Goal: Task Accomplishment & Management: Use online tool/utility

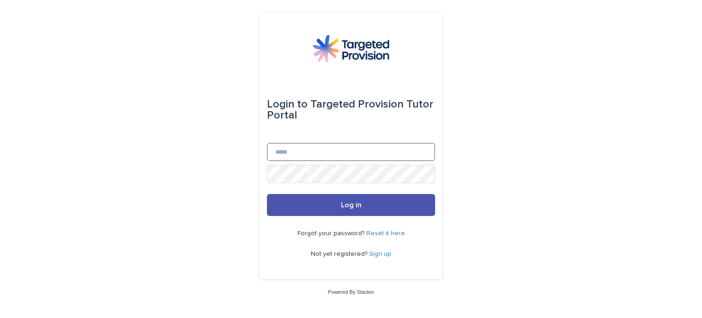
click at [300, 153] on input "Email" at bounding box center [351, 152] width 168 height 18
type input "**********"
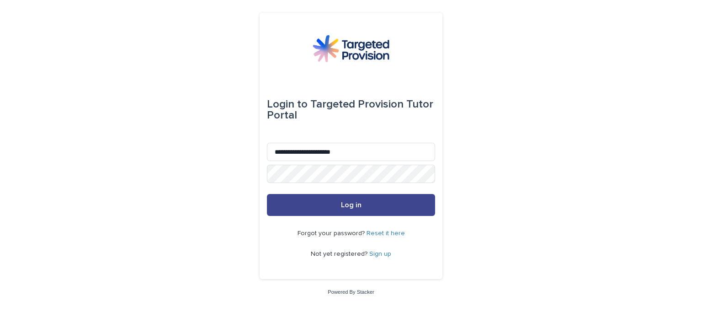
click at [377, 197] on button "Log in" at bounding box center [351, 205] width 168 height 22
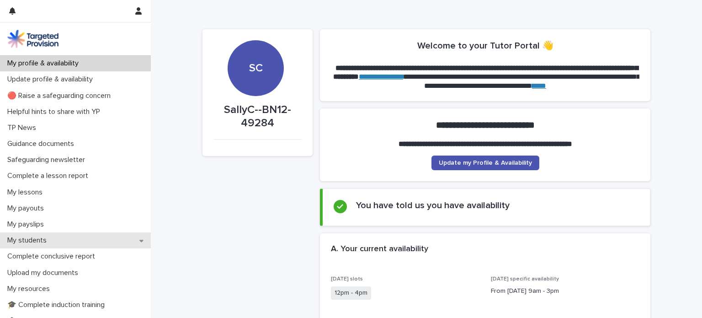
click at [45, 239] on p "My students" at bounding box center [29, 240] width 50 height 9
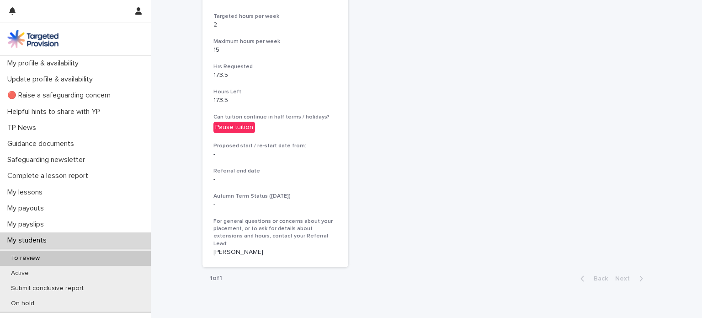
scroll to position [386, 0]
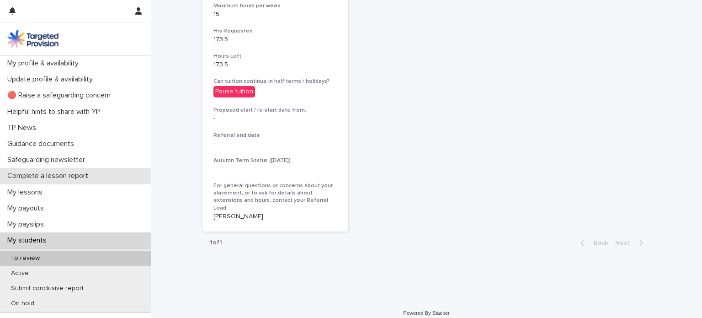
click at [59, 172] on p "Complete a lesson report" at bounding box center [50, 175] width 92 height 9
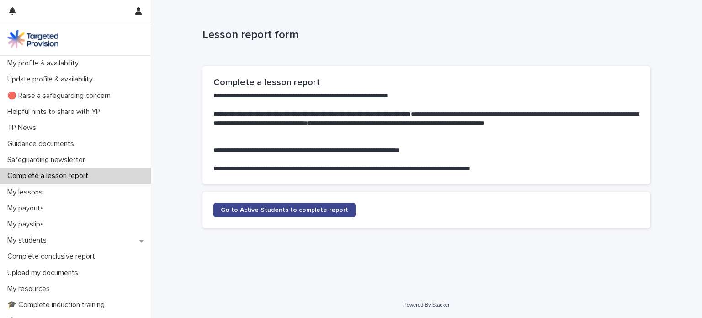
click at [255, 211] on span "Go to Active Students to complete report" at bounding box center [285, 210] width 128 height 6
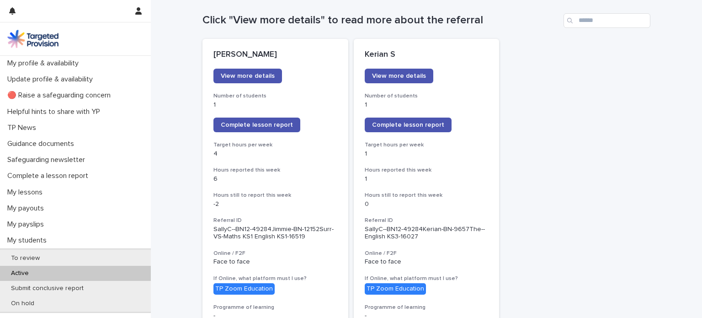
scroll to position [97, 0]
click at [248, 73] on link "View more details" at bounding box center [248, 76] width 69 height 15
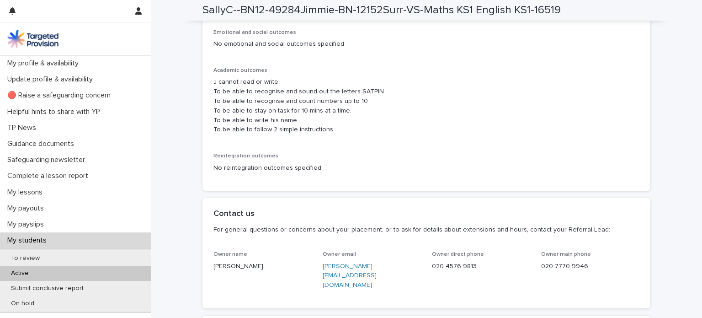
scroll to position [2153, 0]
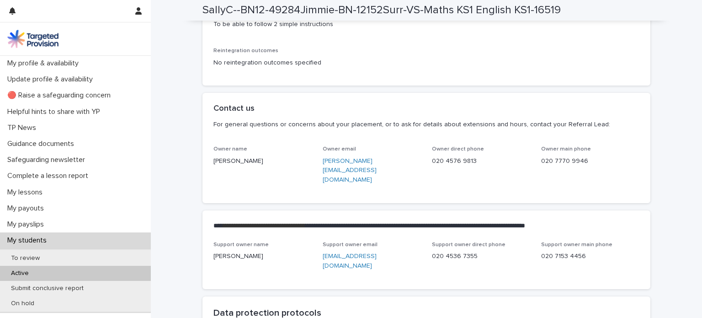
click at [377, 253] on link "hchapman@targetedprovision.com" at bounding box center [350, 261] width 54 height 16
click at [387, 265] on div "Support owner name Hannah Chapman Support owner email hchapman@targetedprovisio…" at bounding box center [427, 265] width 448 height 48
click at [323, 253] on link "hchapman@targetedprovision.com" at bounding box center [350, 261] width 54 height 16
click at [327, 307] on h2 "Data protection protocols" at bounding box center [427, 312] width 426 height 11
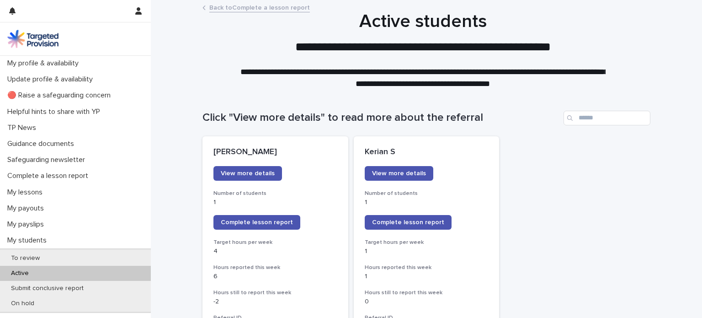
scroll to position [88, 0]
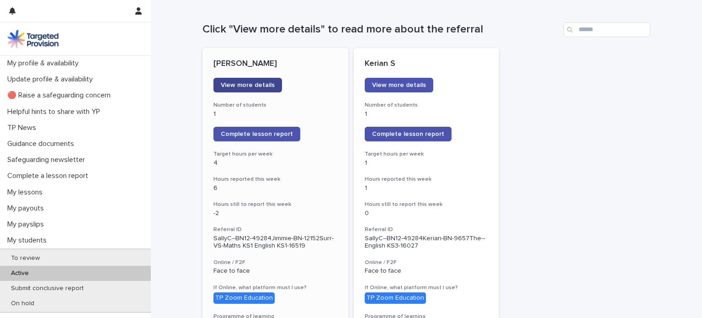
click at [243, 85] on span "View more details" at bounding box center [248, 85] width 54 height 6
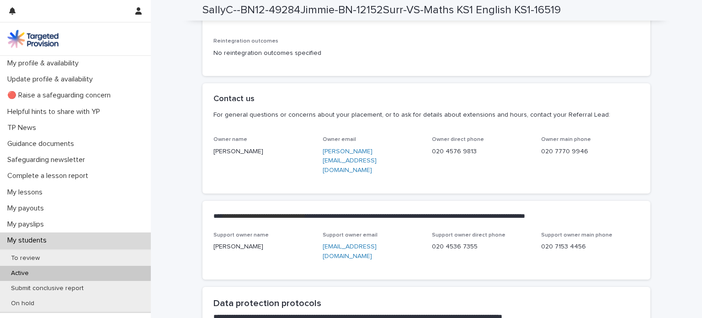
scroll to position [2169, 0]
